Goal: Information Seeking & Learning: Learn about a topic

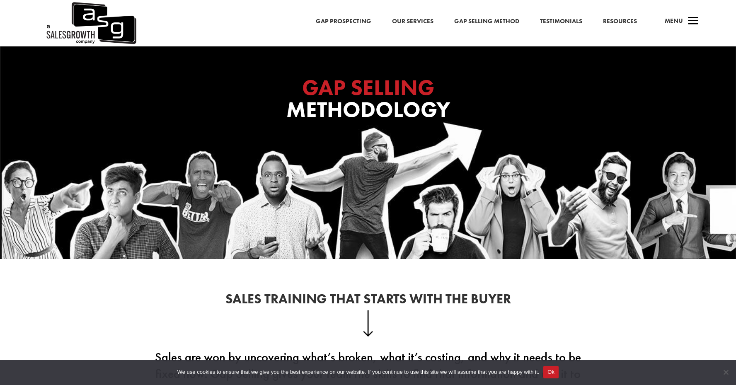
click at [352, 20] on link "Gap Prospecting" at bounding box center [344, 21] width 56 height 11
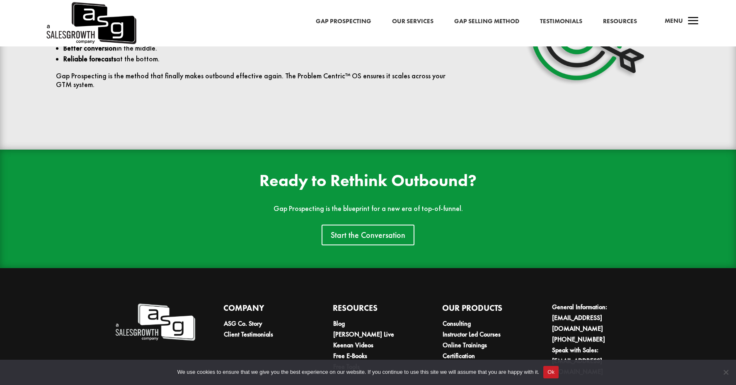
scroll to position [1945, 0]
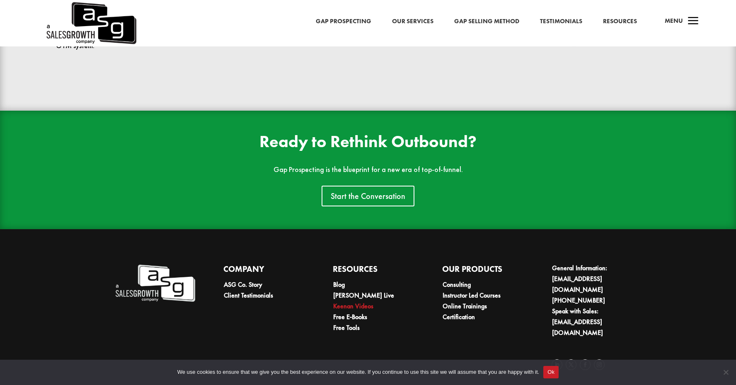
click at [363, 307] on link "Keenan Videos" at bounding box center [353, 306] width 40 height 9
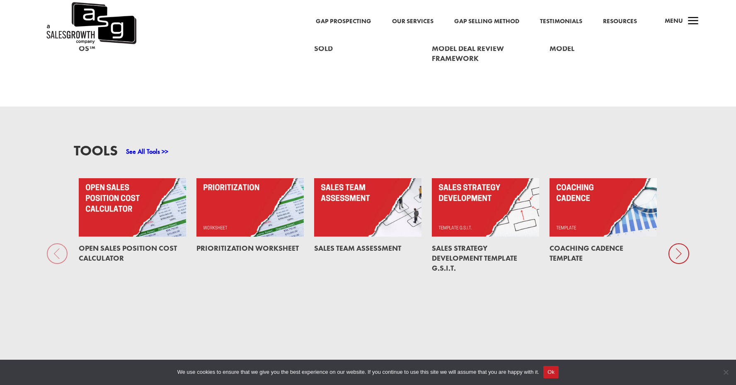
scroll to position [600, 0]
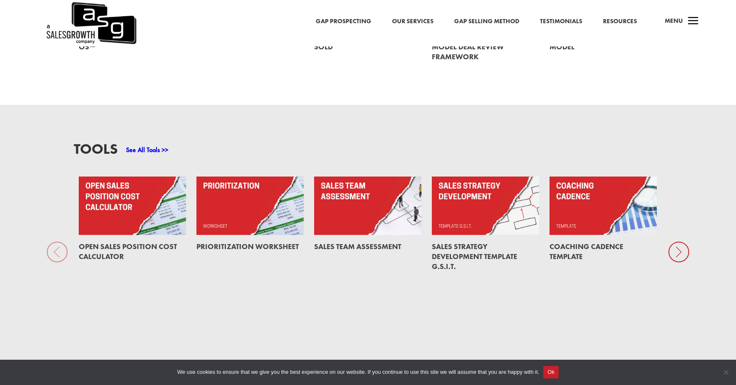
click at [461, 195] on link at bounding box center [485, 206] width 107 height 58
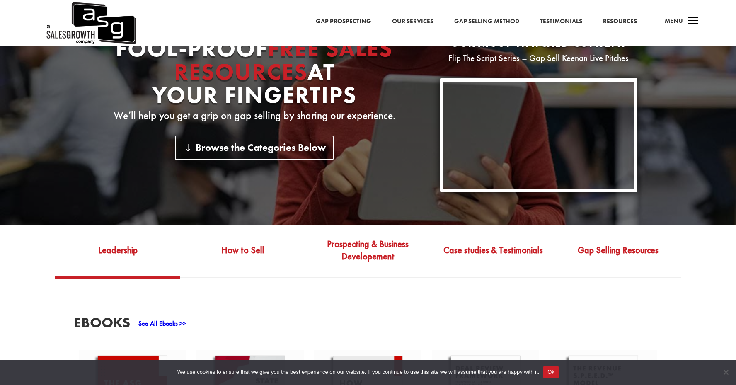
scroll to position [0, 0]
